Goal: Find specific page/section: Find specific page/section

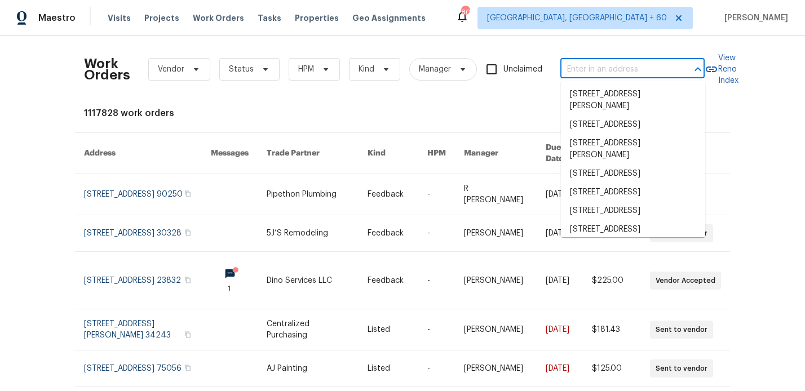
click at [599, 76] on input "text" at bounding box center [616, 69] width 113 height 17
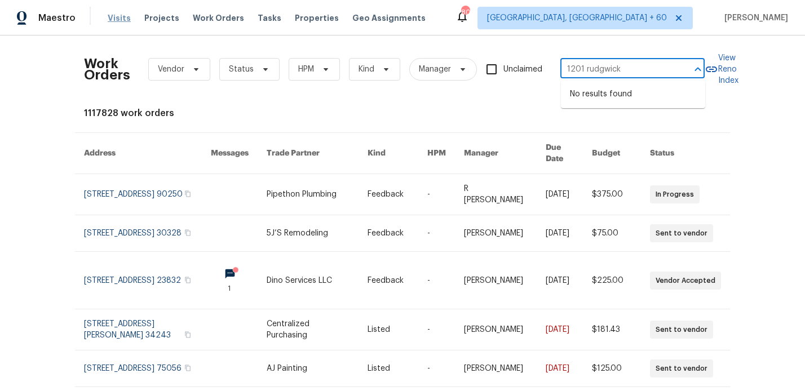
type input "1201 rudgwick"
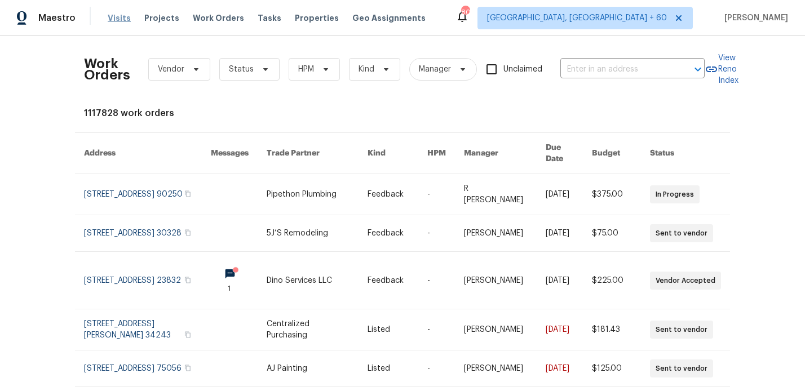
click at [118, 19] on span "Visits" at bounding box center [119, 17] width 23 height 11
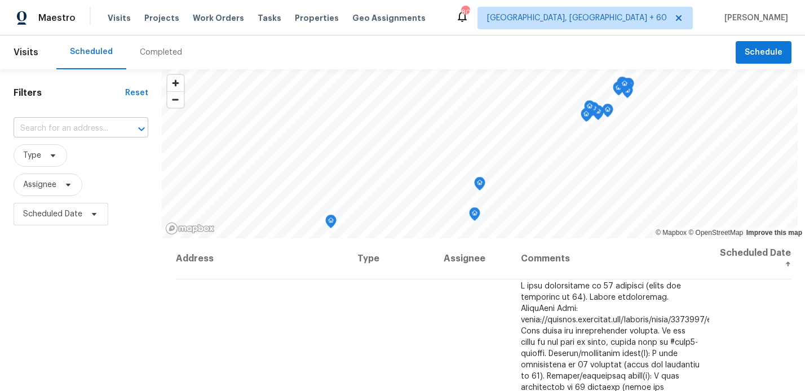
click at [72, 127] on input "text" at bounding box center [65, 128] width 103 height 17
type input "1201 rudg"
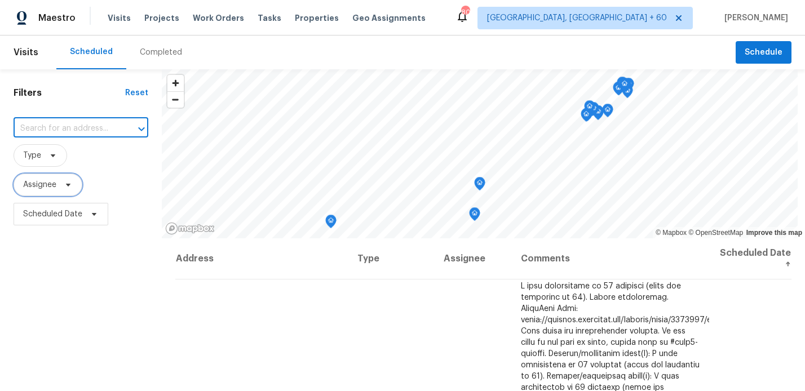
click at [69, 183] on icon at bounding box center [68, 184] width 9 height 9
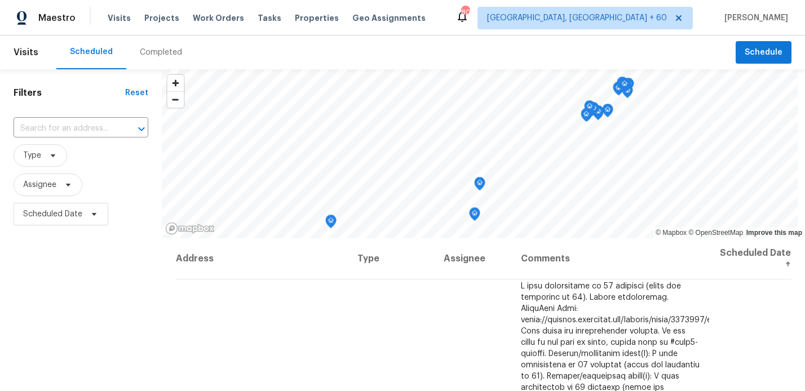
click at [158, 51] on div "Completed" at bounding box center [161, 52] width 42 height 11
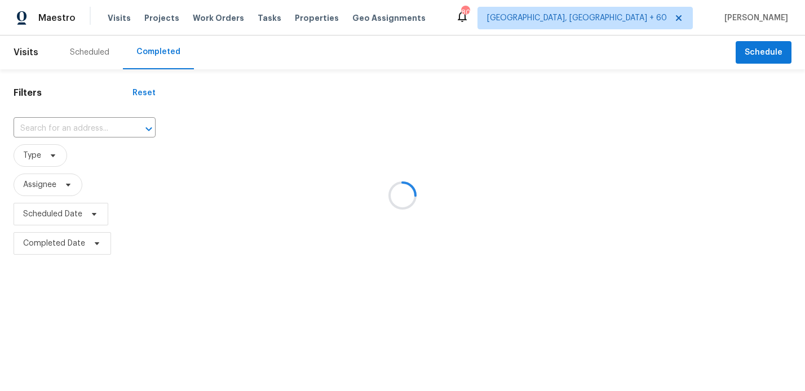
click at [75, 122] on div at bounding box center [402, 195] width 805 height 391
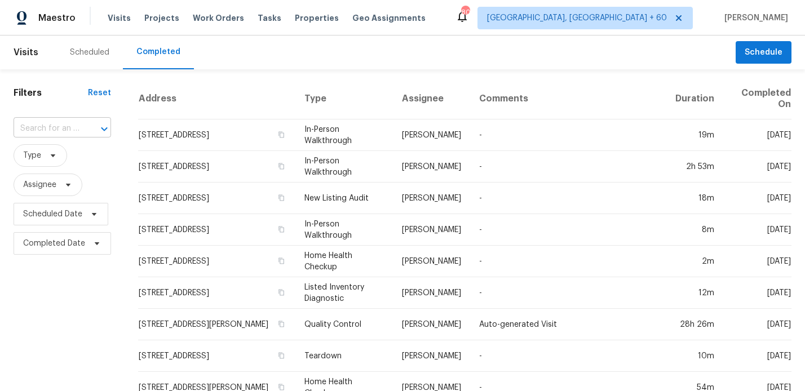
click at [67, 129] on input "text" at bounding box center [47, 128] width 66 height 17
click at [63, 129] on input "1201 rudg" at bounding box center [47, 128] width 66 height 17
type input "1201 rudgwick"
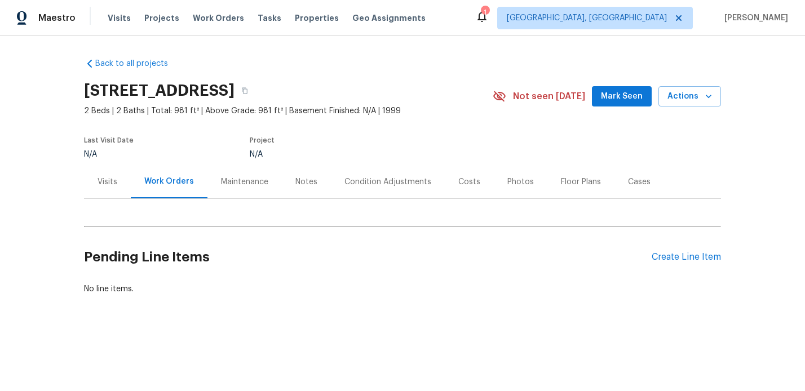
click at [373, 182] on div "Condition Adjustments" at bounding box center [387, 181] width 87 height 11
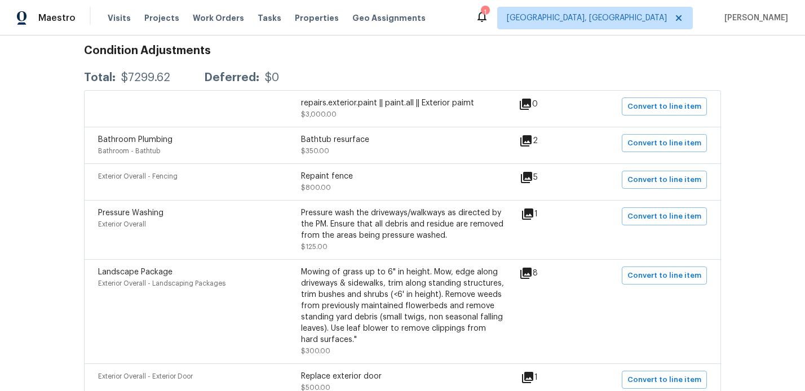
scroll to position [191, 0]
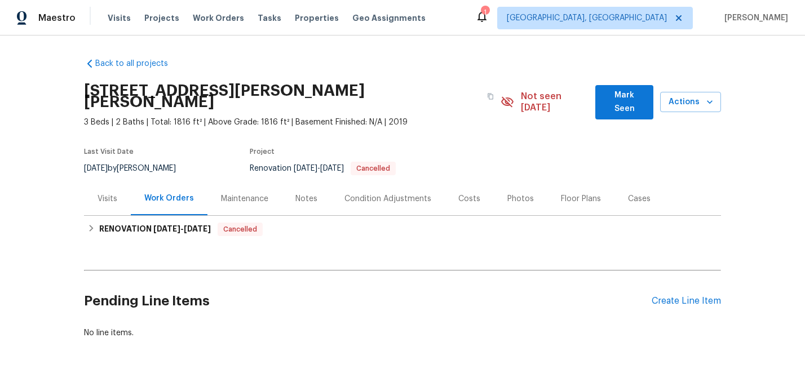
scroll to position [13, 0]
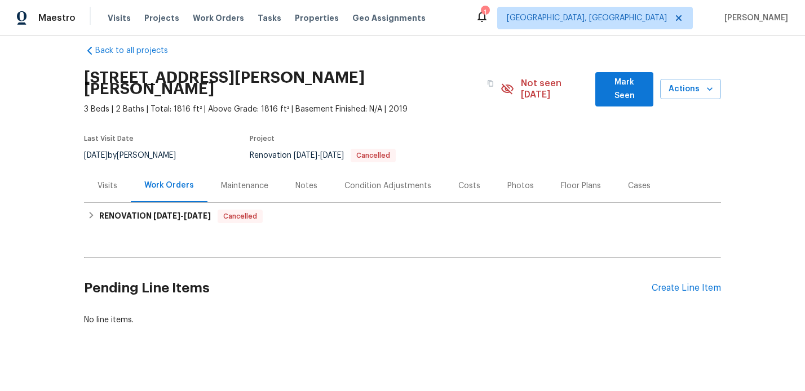
click at [383, 180] on div "Condition Adjustments" at bounding box center [387, 185] width 87 height 11
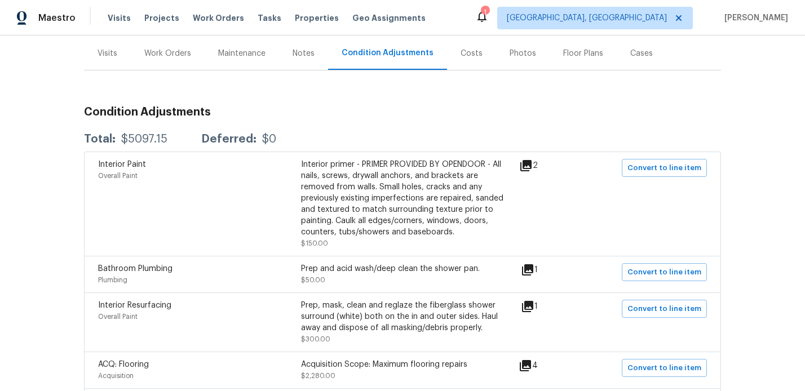
scroll to position [126, 0]
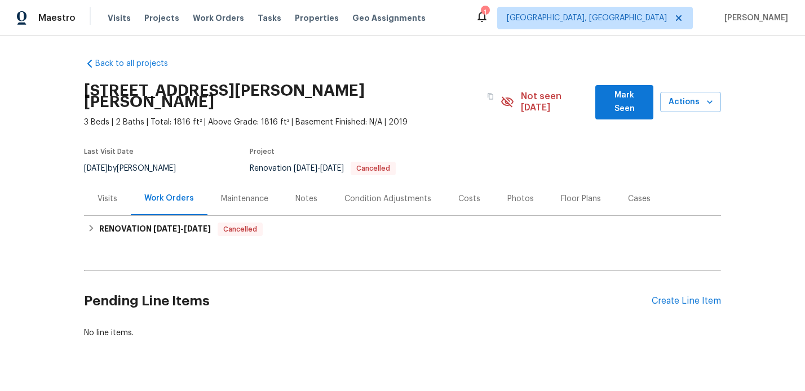
click at [379, 193] on div "Condition Adjustments" at bounding box center [387, 198] width 87 height 11
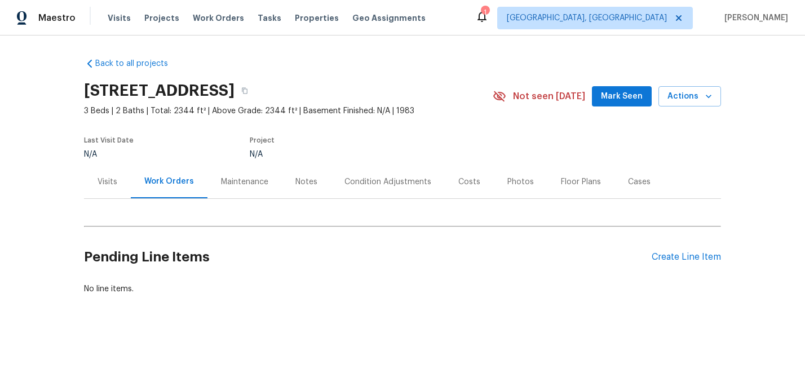
click at [401, 183] on div "Condition Adjustments" at bounding box center [387, 181] width 87 height 11
